Goal: Task Accomplishment & Management: Use online tool/utility

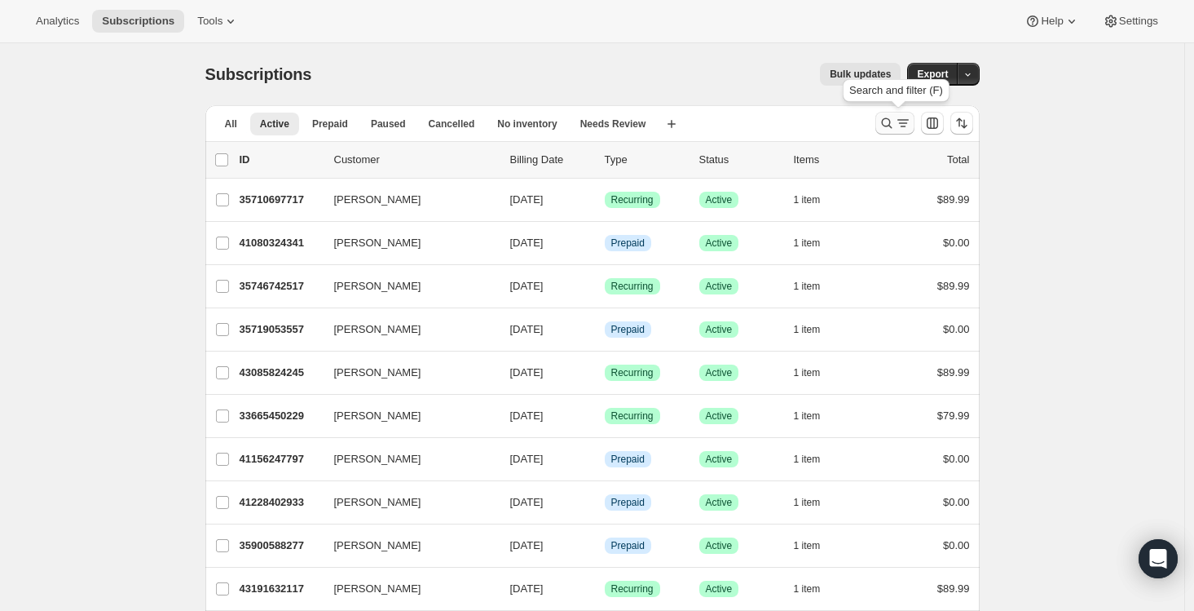
click at [893, 115] on icon "Search and filter results" at bounding box center [887, 123] width 16 height 16
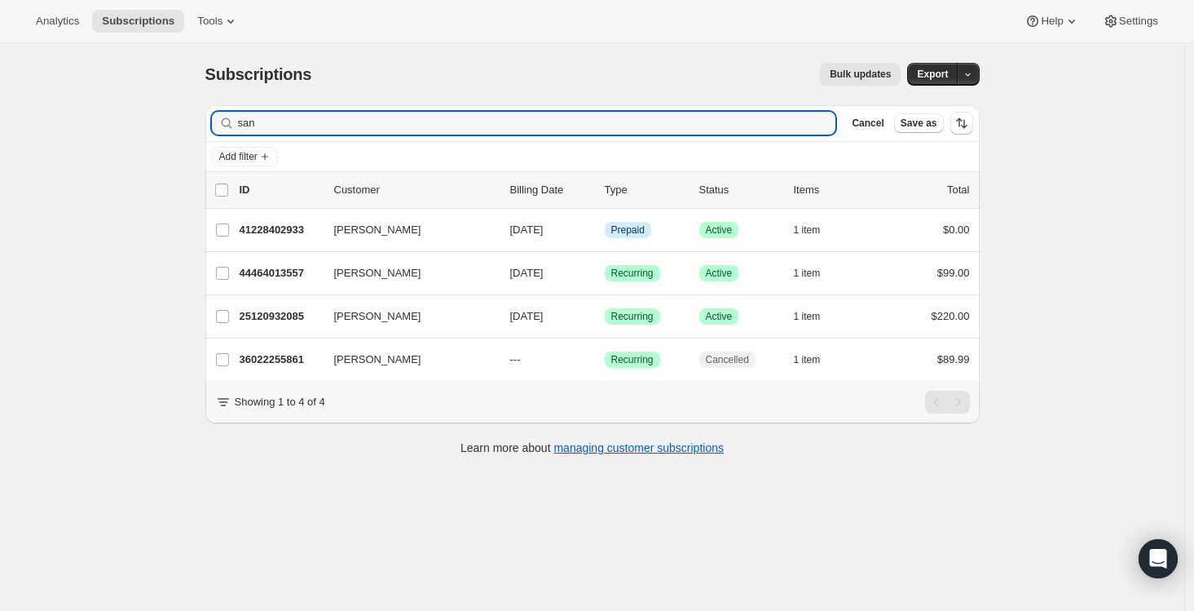
drag, startPoint x: 275, startPoint y: 124, endPoint x: 220, endPoint y: 119, distance: 54.8
click at [220, 119] on div "san Clear" at bounding box center [524, 123] width 624 height 23
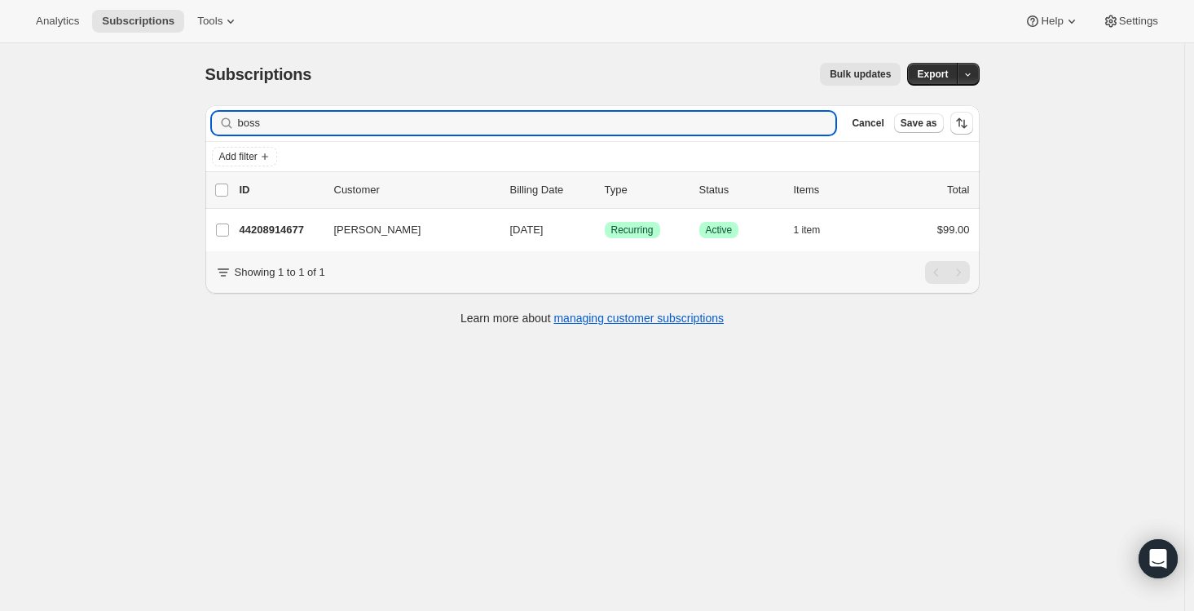
type input "boss"
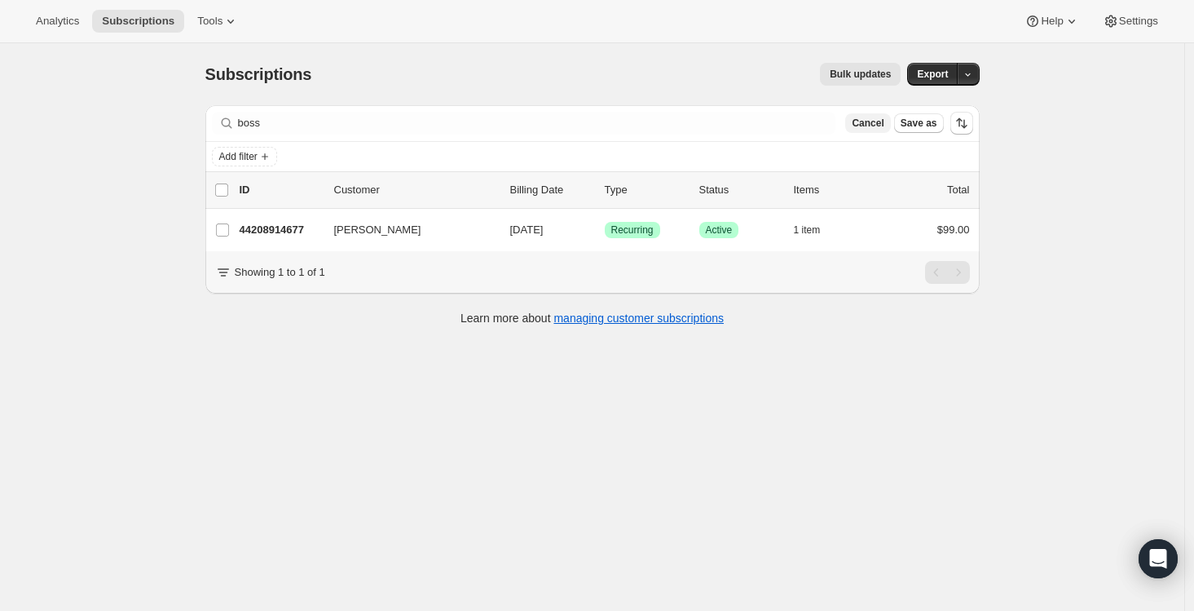
click at [866, 121] on span "Cancel" at bounding box center [868, 123] width 32 height 13
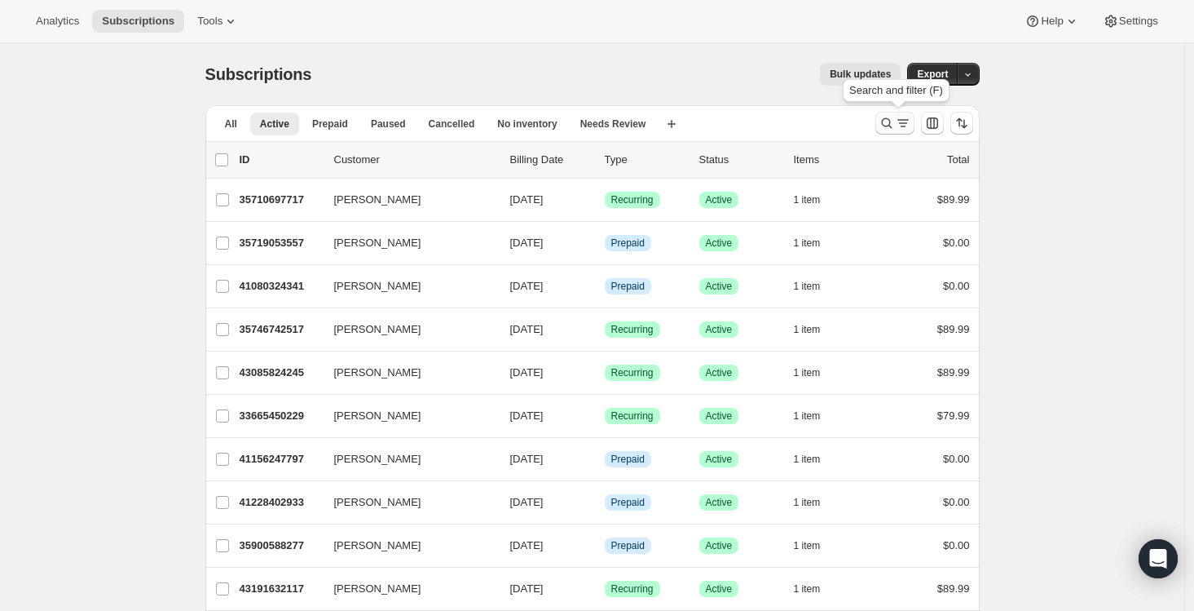
click at [895, 121] on icon "Search and filter results" at bounding box center [887, 123] width 16 height 16
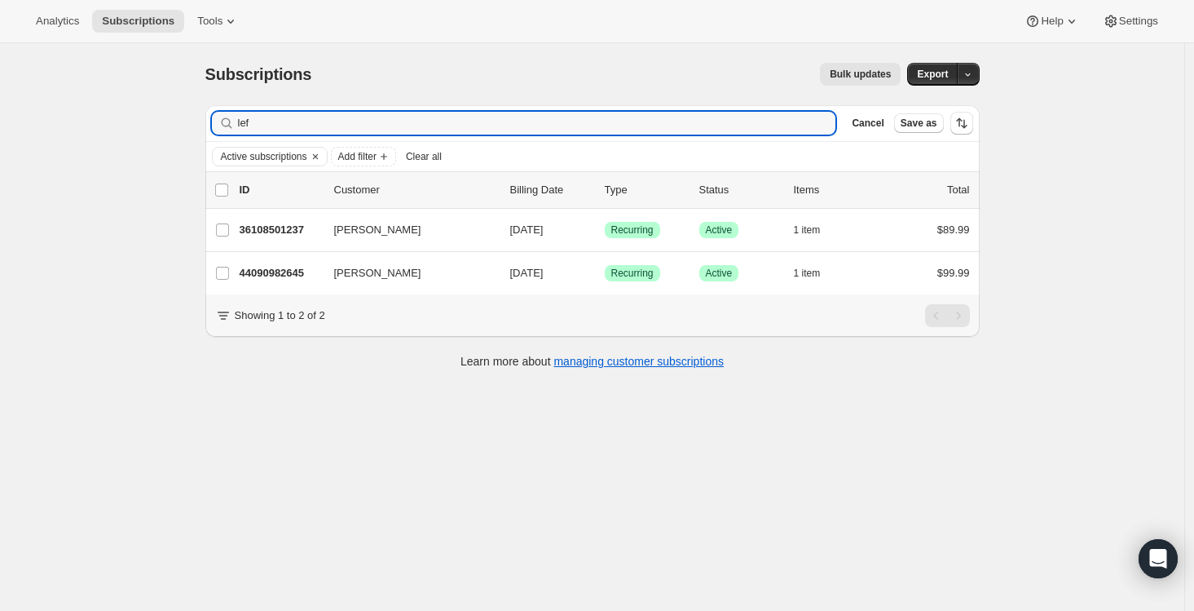
type input "lef"
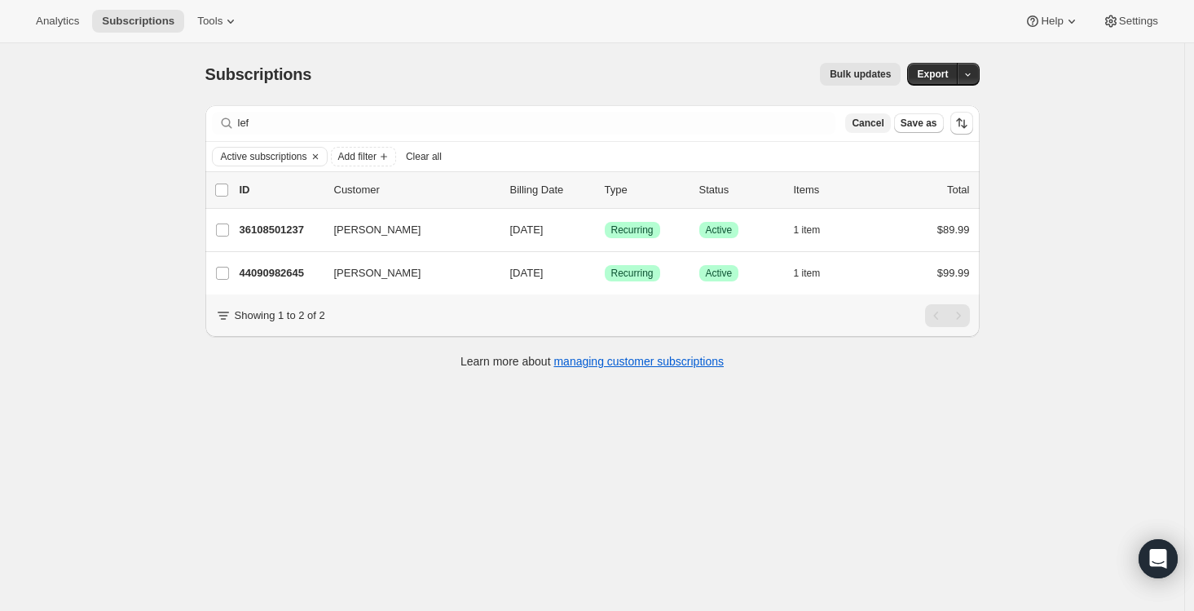
click at [871, 118] on span "Cancel" at bounding box center [868, 123] width 32 height 13
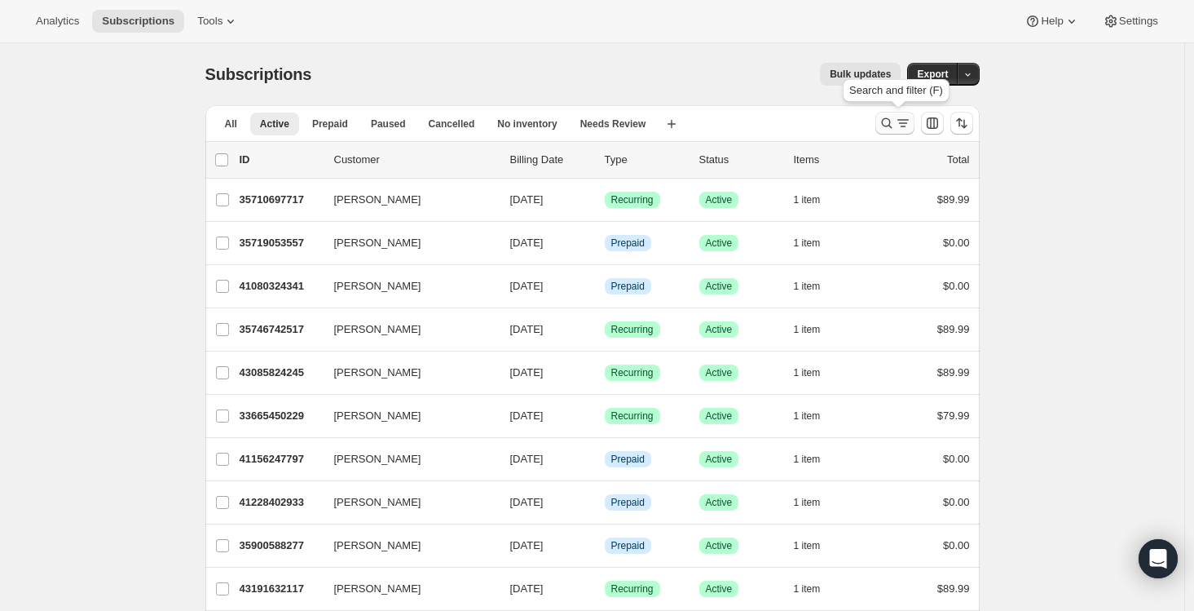
click at [895, 126] on icon "Search and filter results" at bounding box center [887, 123] width 16 height 16
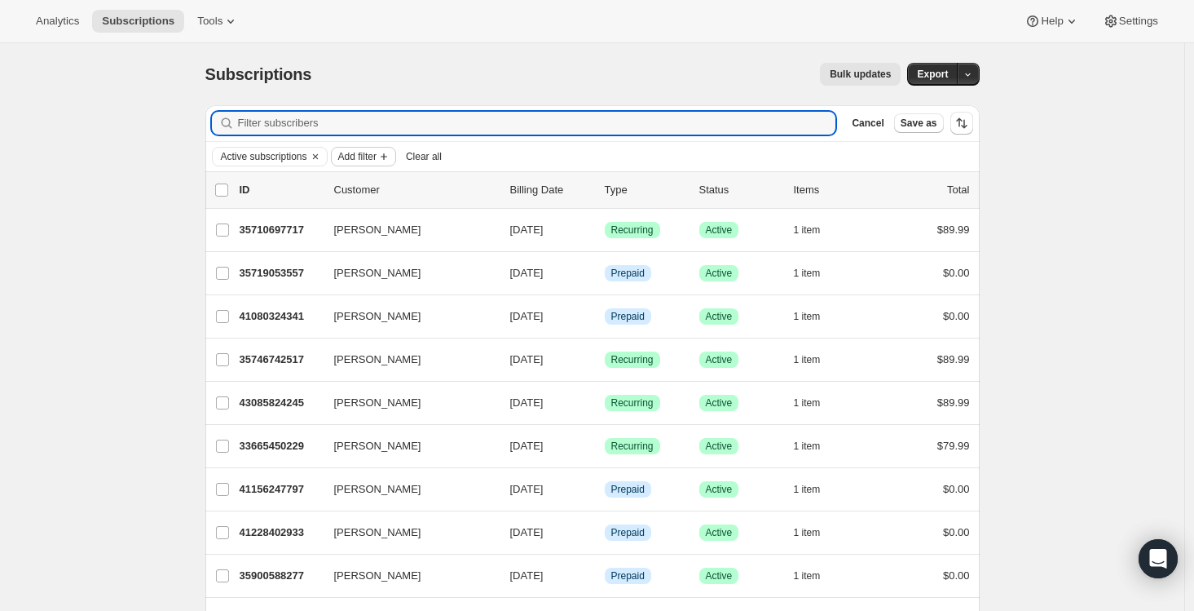
click at [377, 157] on span "Add filter" at bounding box center [357, 156] width 38 height 13
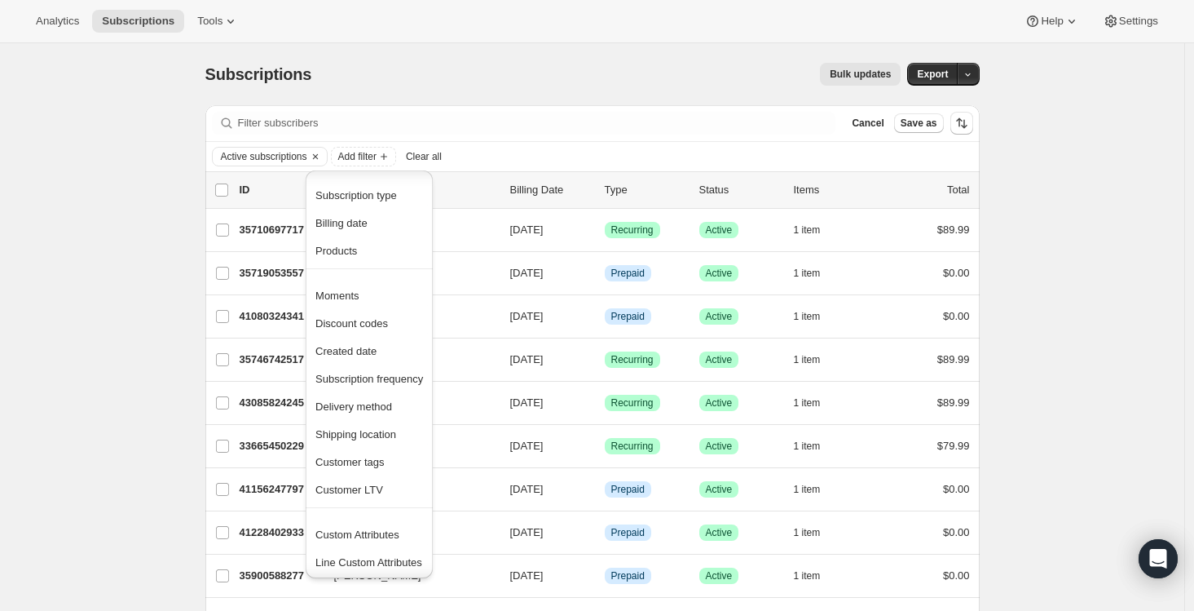
scroll to position [4, 0]
click at [393, 536] on span "Custom Attributes" at bounding box center [357, 533] width 84 height 12
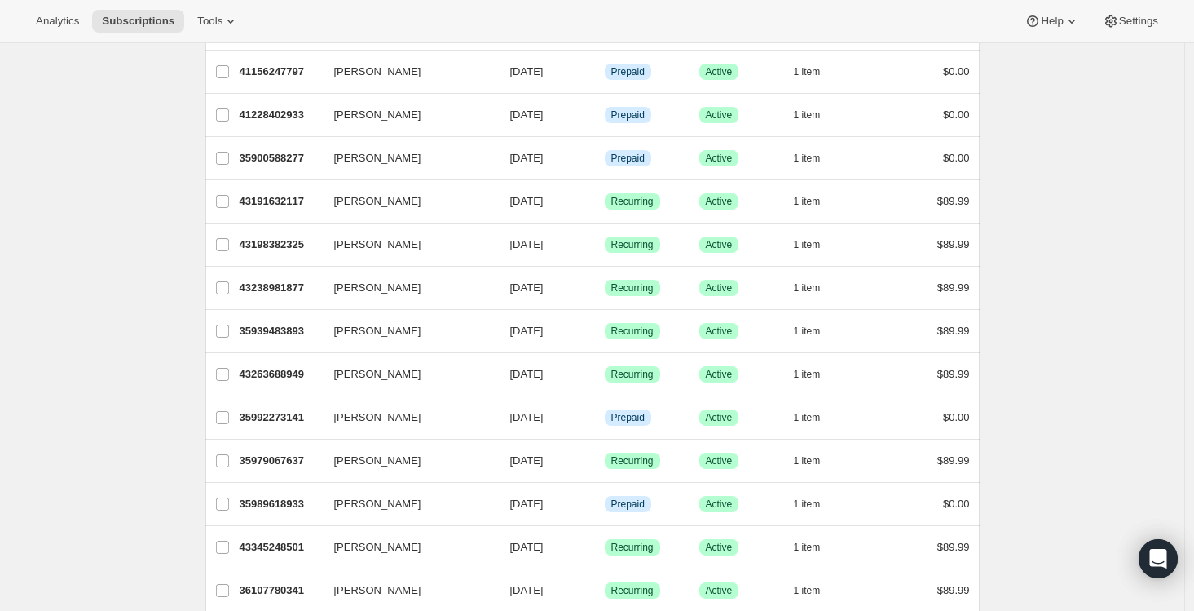
scroll to position [531, 0]
